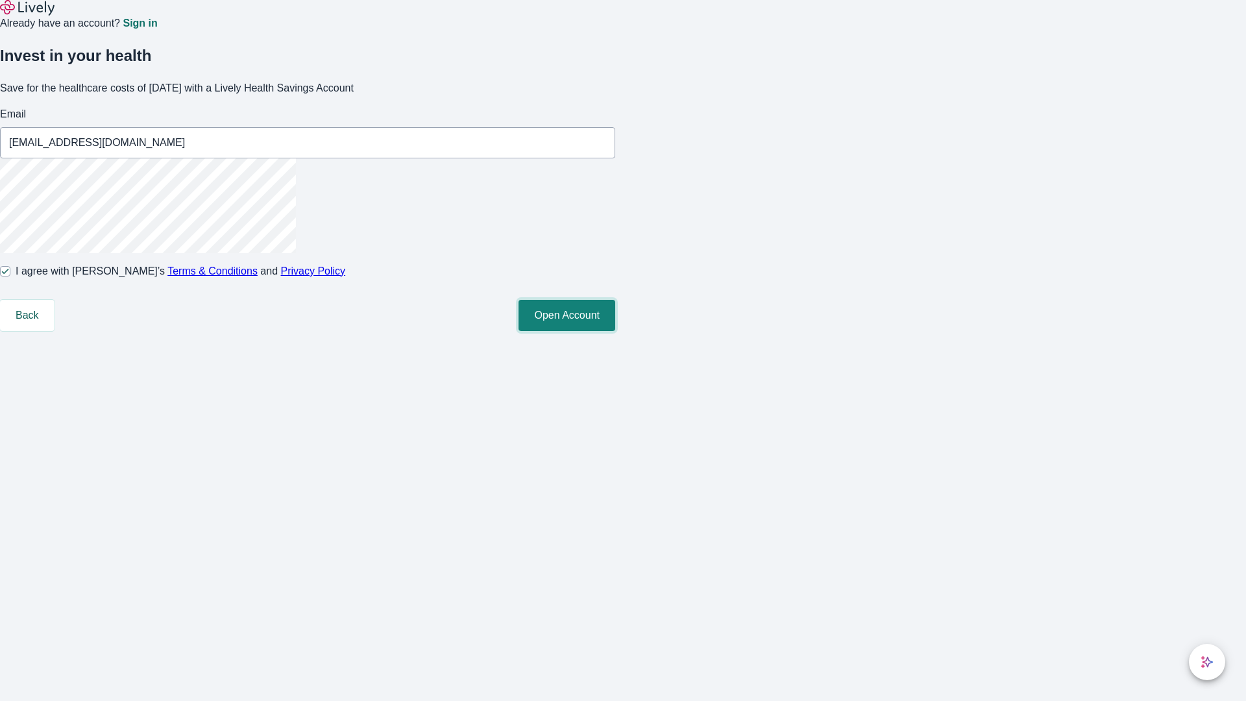
click at [615, 331] on button "Open Account" at bounding box center [567, 315] width 97 height 31
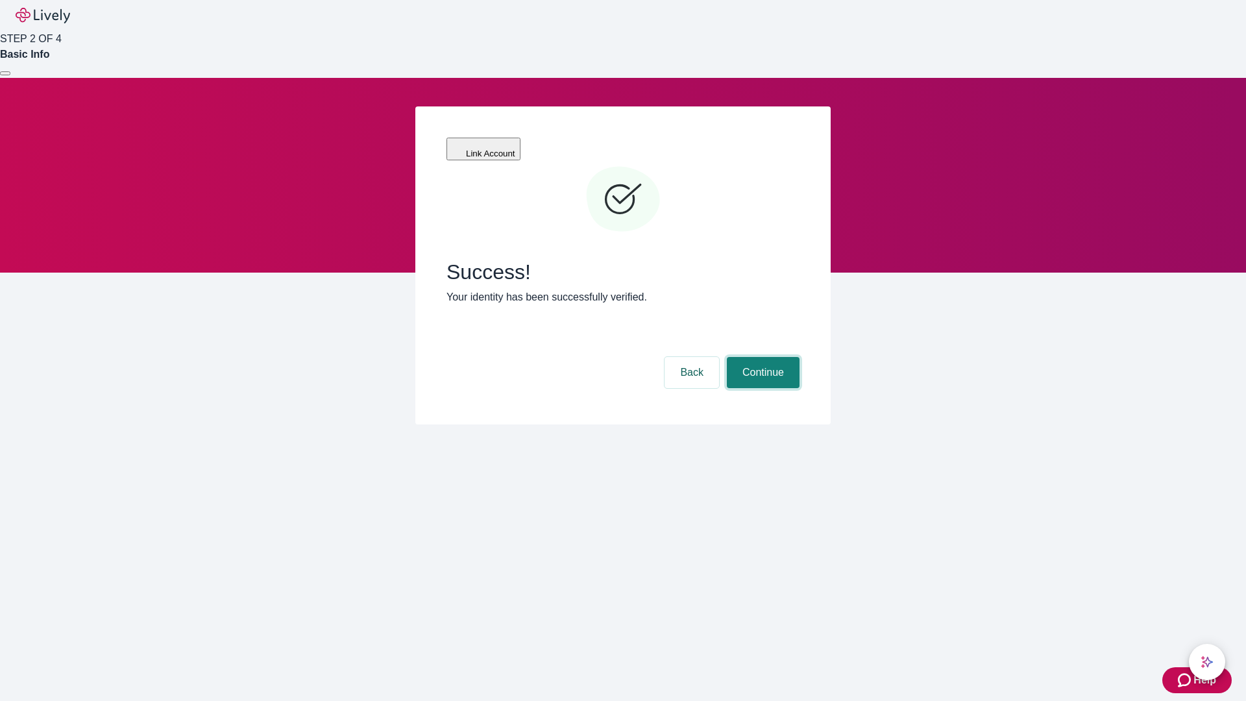
click at [761, 357] on button "Continue" at bounding box center [763, 372] width 73 height 31
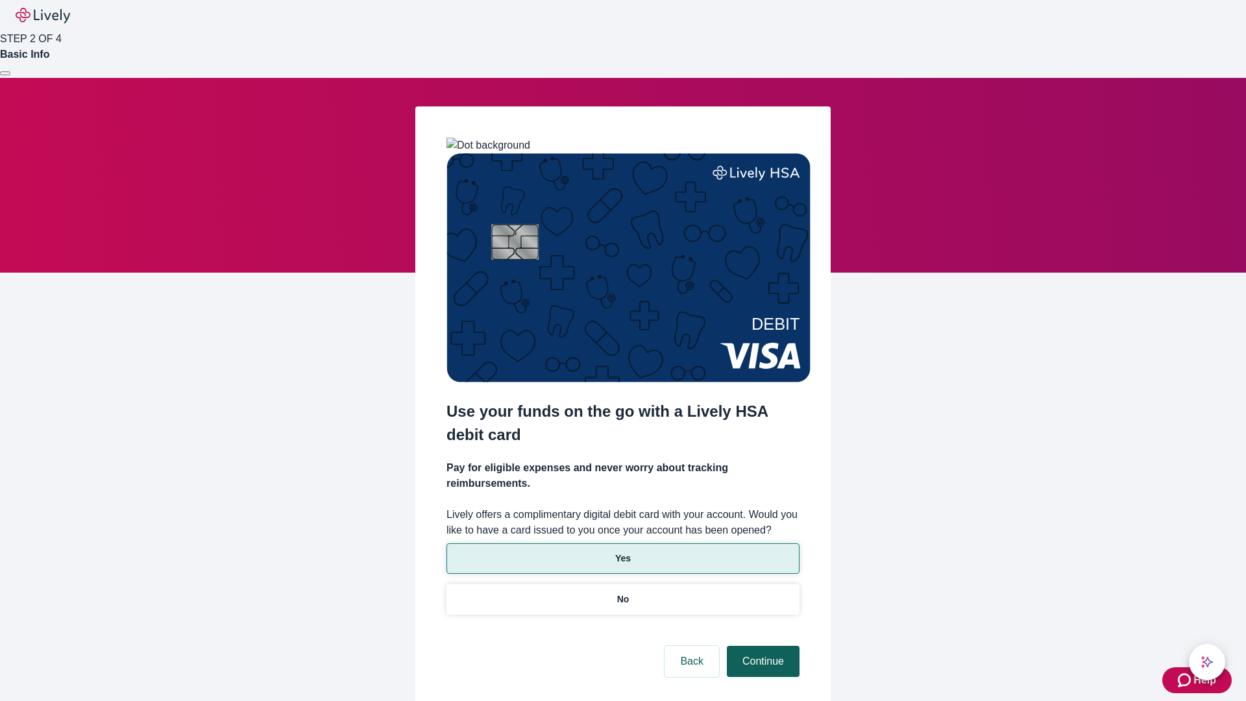
click at [622, 552] on p "Yes" at bounding box center [623, 559] width 16 height 14
click at [761, 646] on button "Continue" at bounding box center [763, 661] width 73 height 31
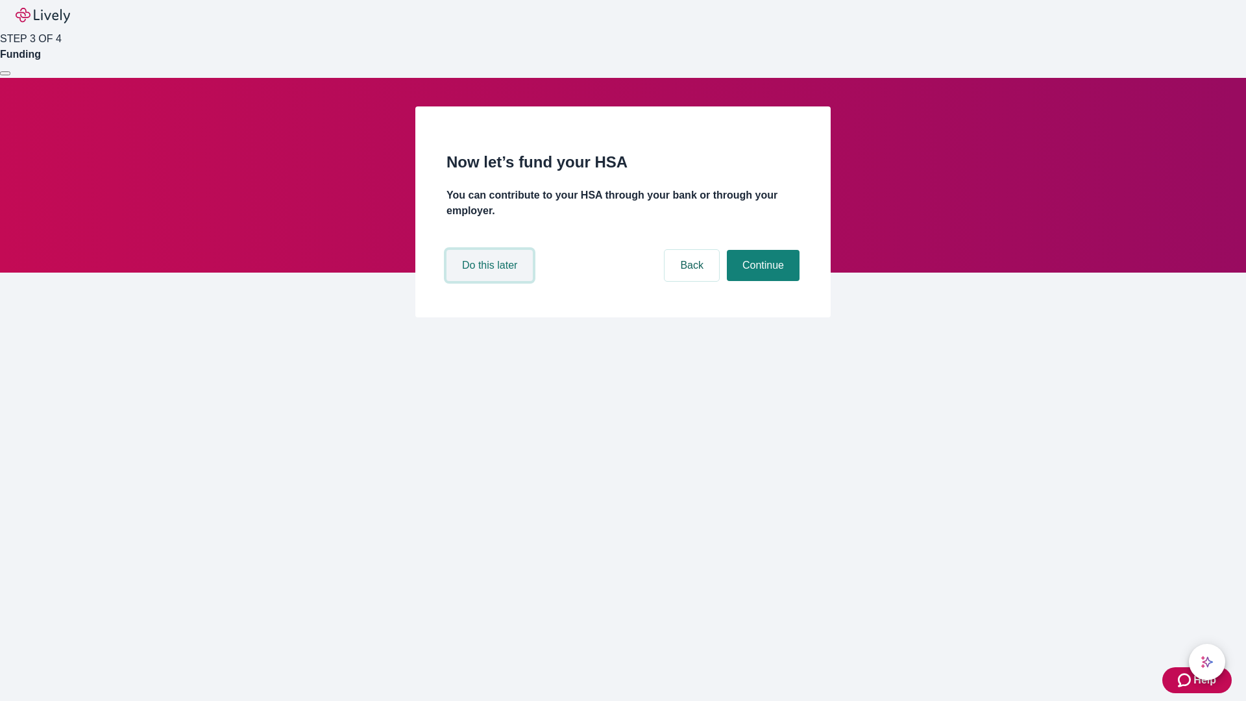
click at [491, 281] on button "Do this later" at bounding box center [490, 265] width 86 height 31
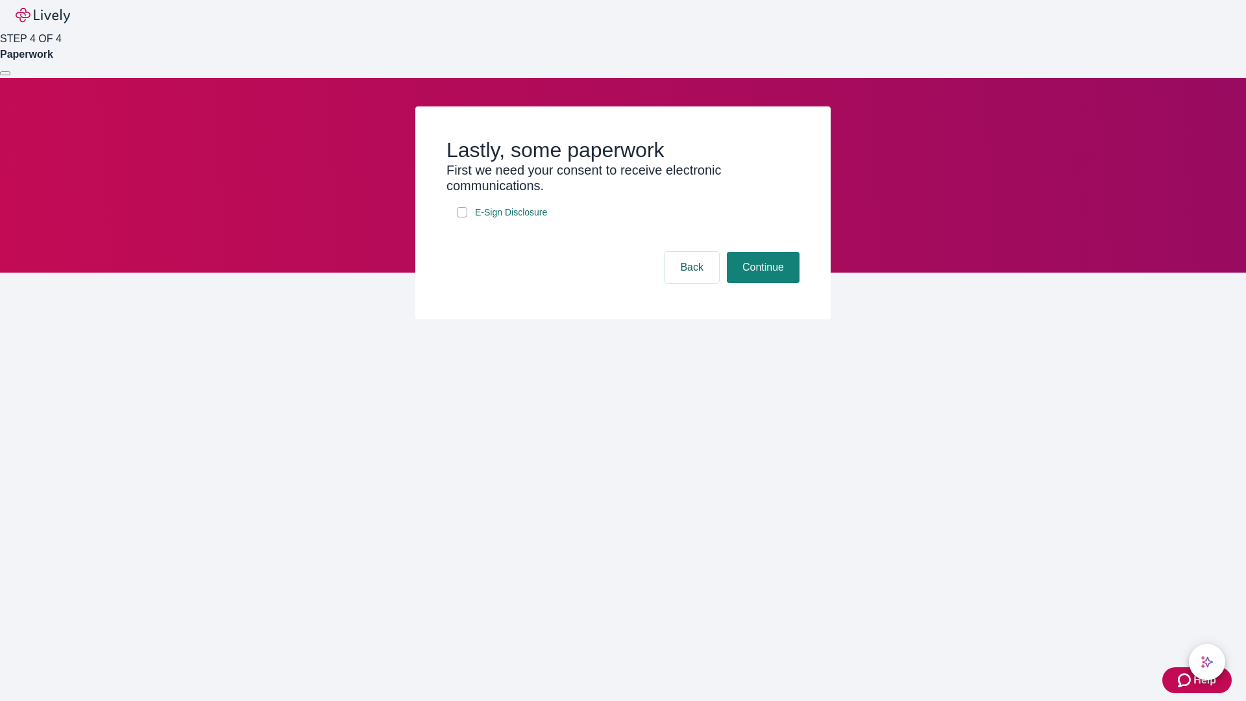
click at [462, 217] on input "E-Sign Disclosure" at bounding box center [462, 212] width 10 height 10
checkbox input "true"
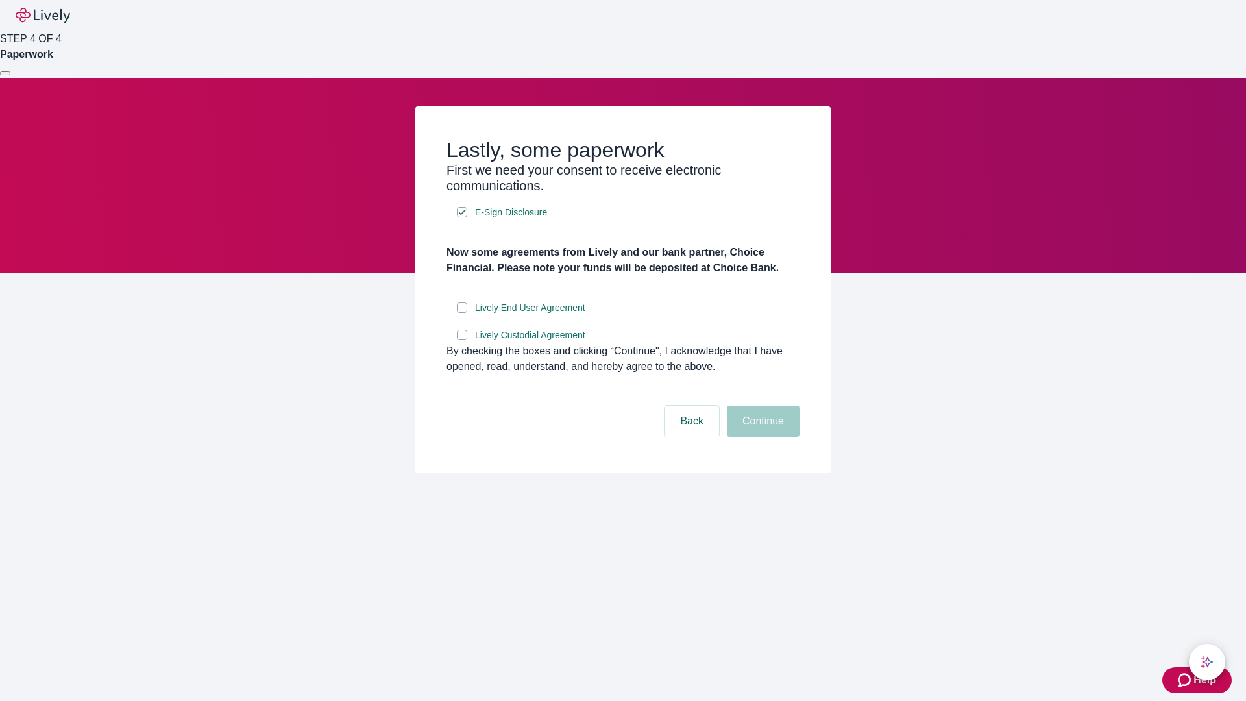
click at [462, 313] on input "Lively End User Agreement" at bounding box center [462, 307] width 10 height 10
checkbox input "true"
click at [462, 340] on input "Lively Custodial Agreement" at bounding box center [462, 335] width 10 height 10
checkbox input "true"
click at [761, 437] on button "Continue" at bounding box center [763, 421] width 73 height 31
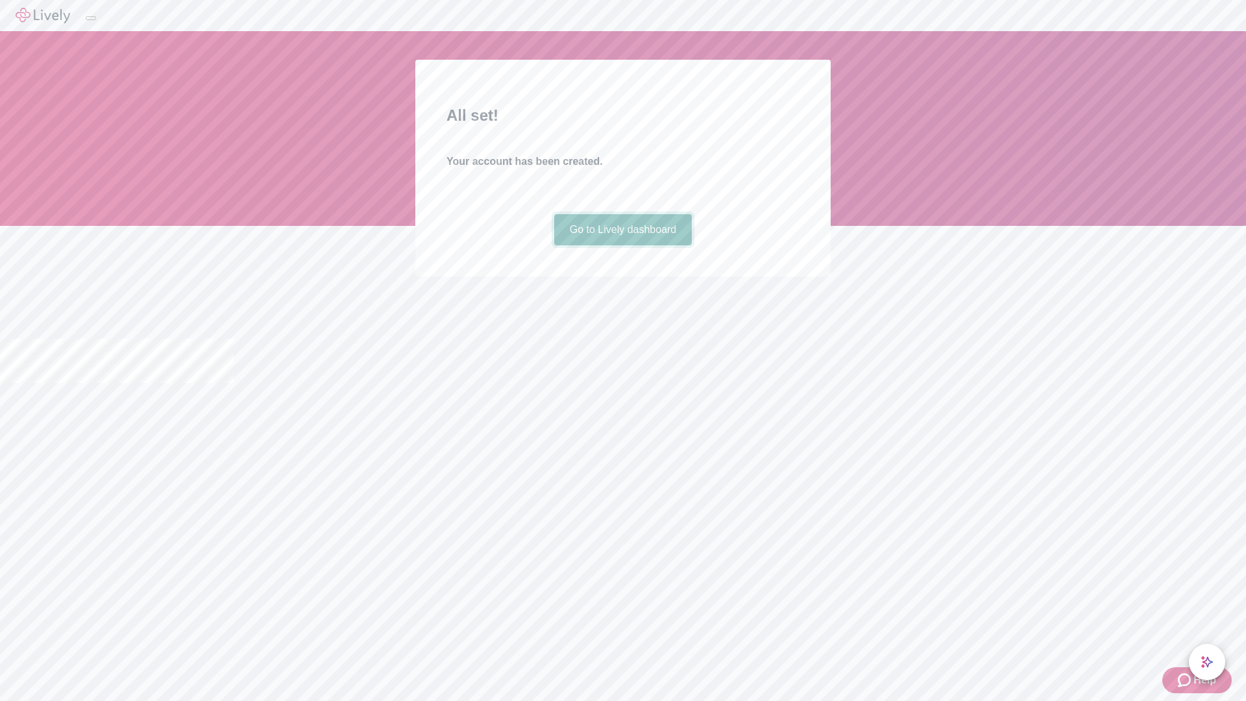
click at [622, 245] on link "Go to Lively dashboard" at bounding box center [623, 229] width 138 height 31
